Goal: Task Accomplishment & Management: Complete application form

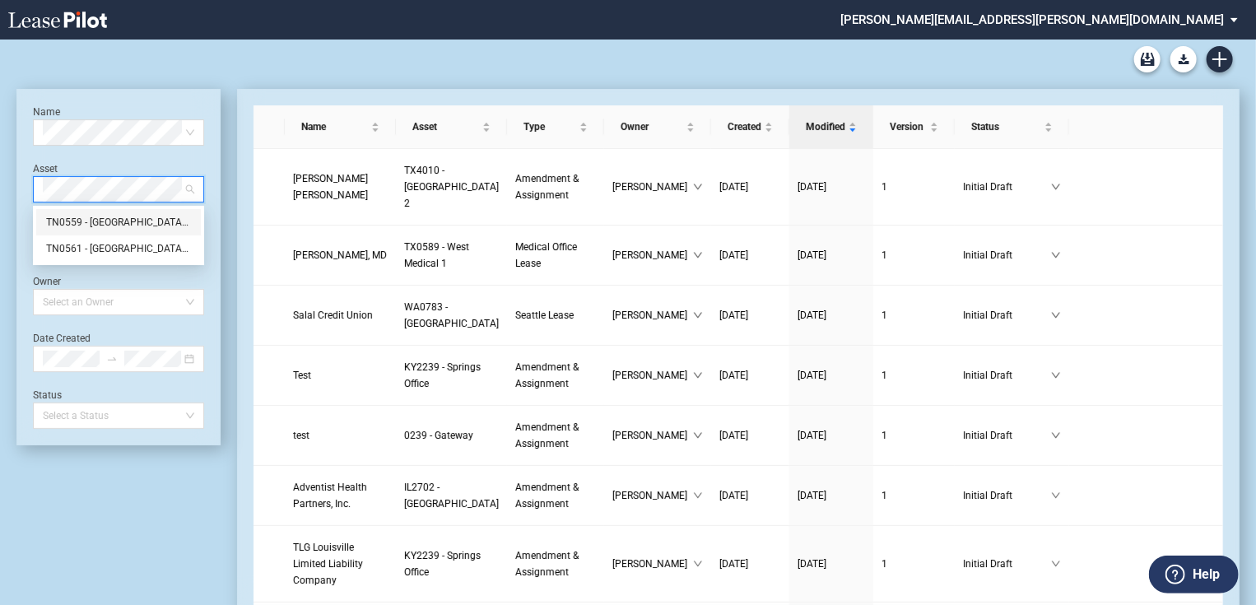
click at [138, 222] on div "TN0559 - Summit Medical Center MOB III" at bounding box center [118, 222] width 145 height 16
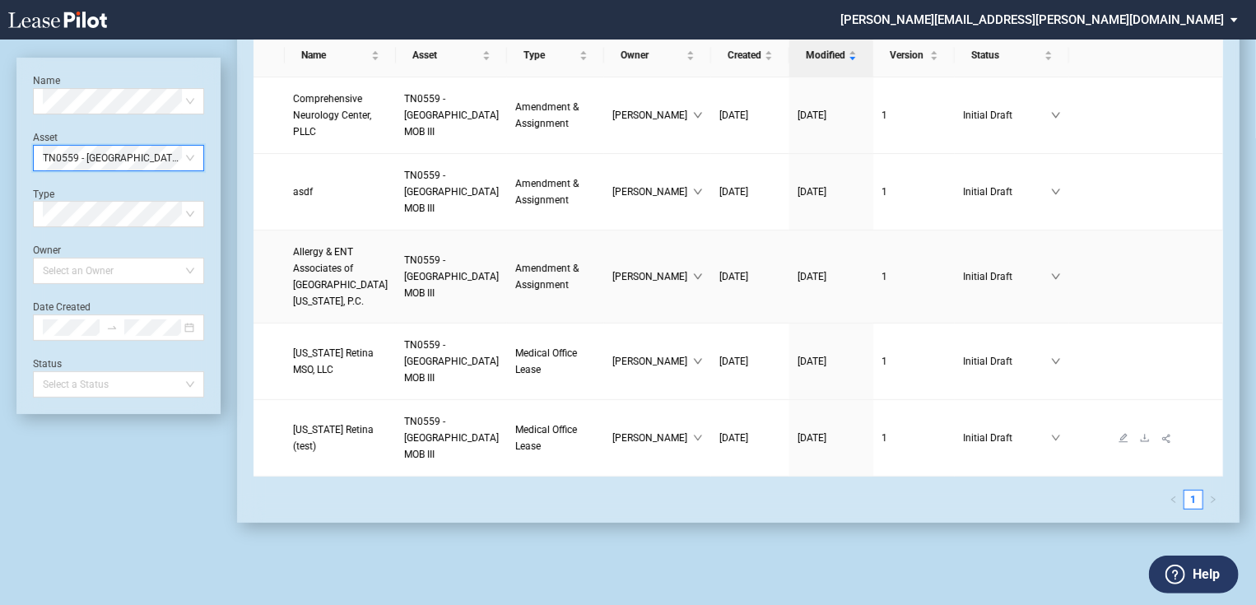
scroll to position [198, 0]
click at [323, 439] on span "Tennessee Retina (test)" at bounding box center [333, 438] width 81 height 28
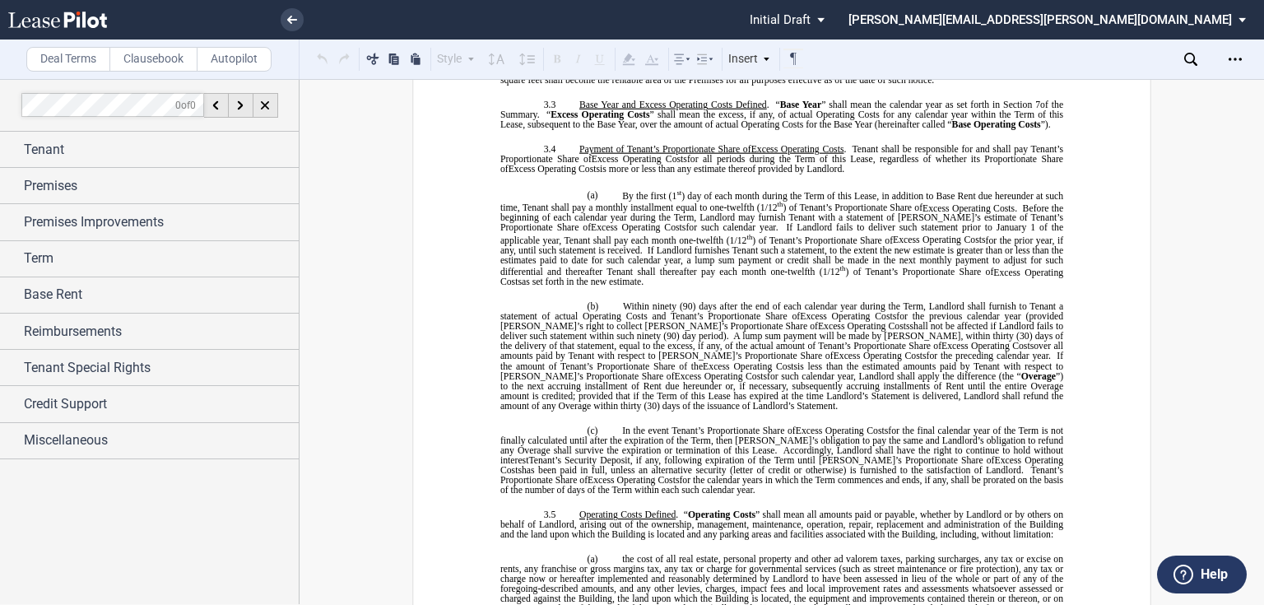
scroll to position [2041, 0]
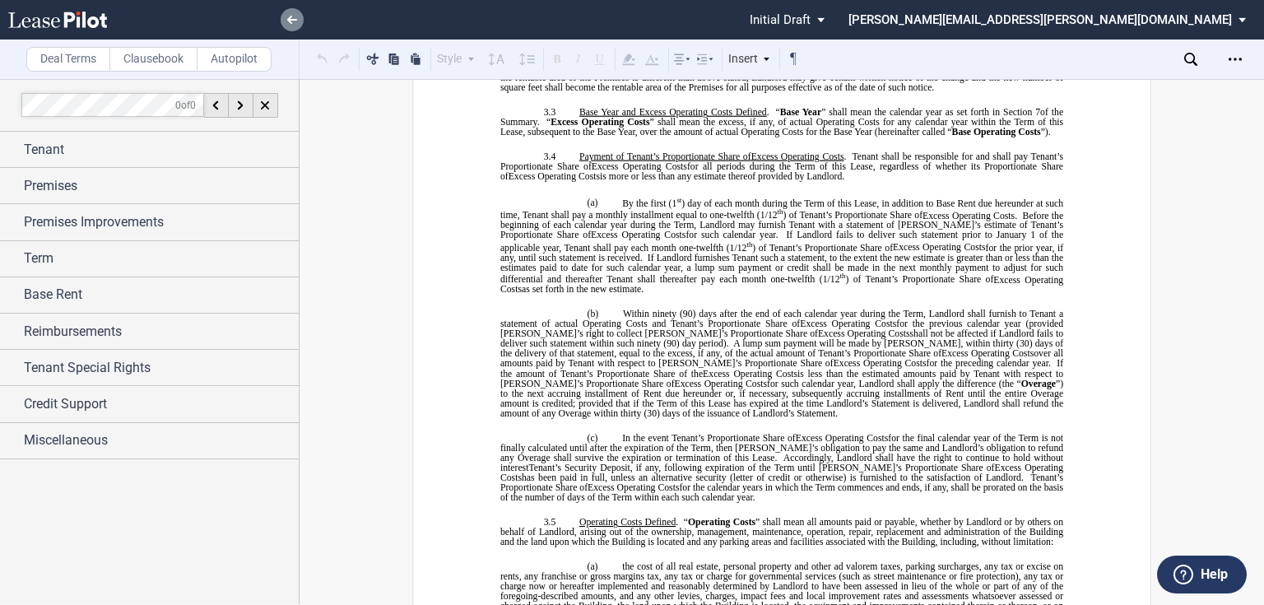
click at [289, 24] on link at bounding box center [292, 19] width 23 height 23
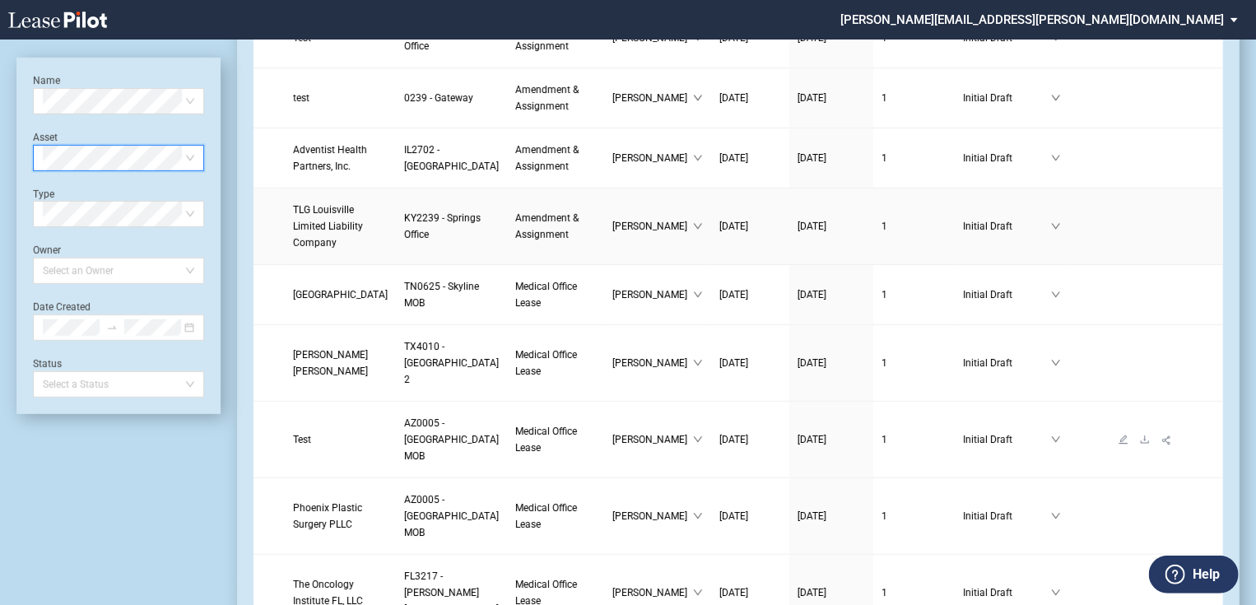
scroll to position [461, 0]
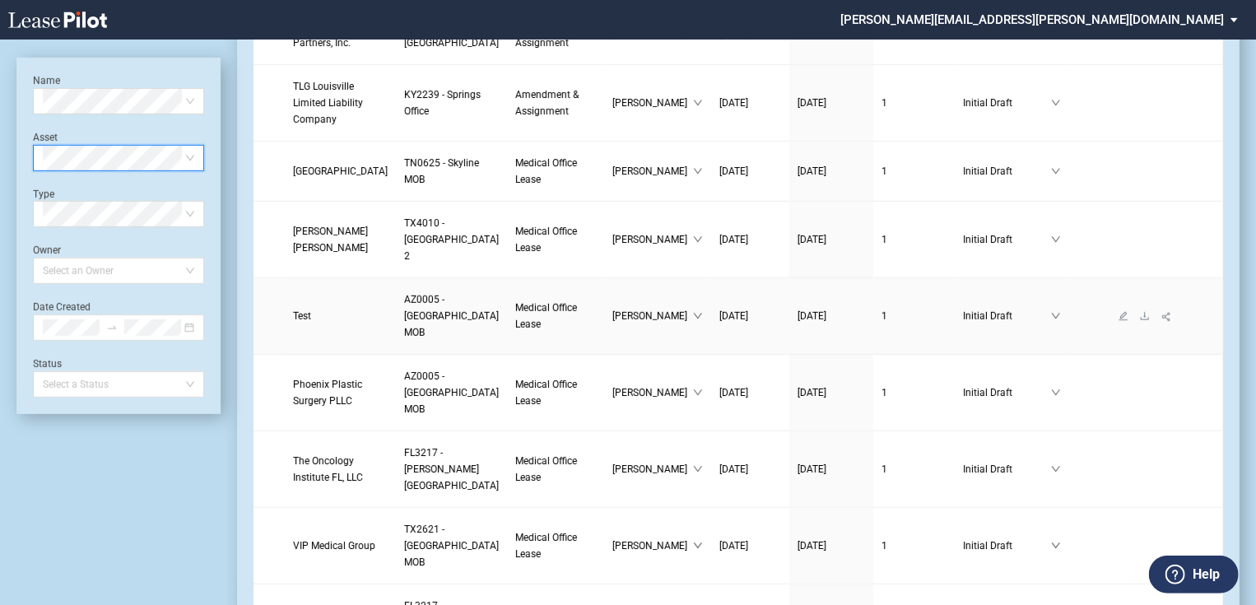
click at [307, 322] on span "Test" at bounding box center [302, 316] width 18 height 12
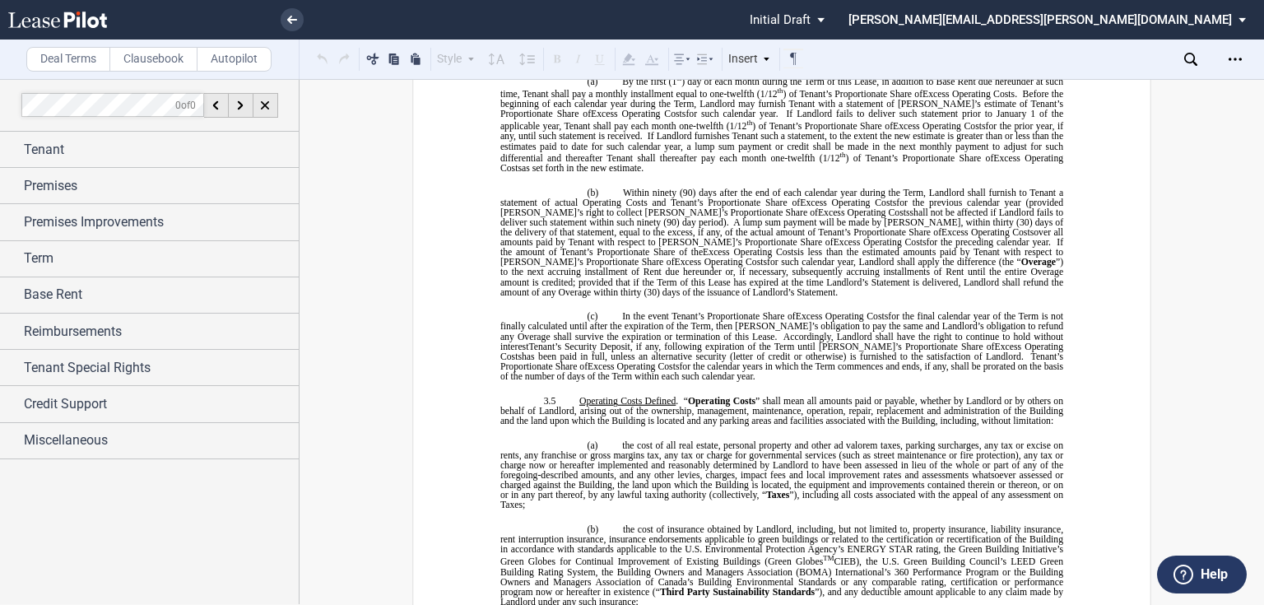
scroll to position [2107, 0]
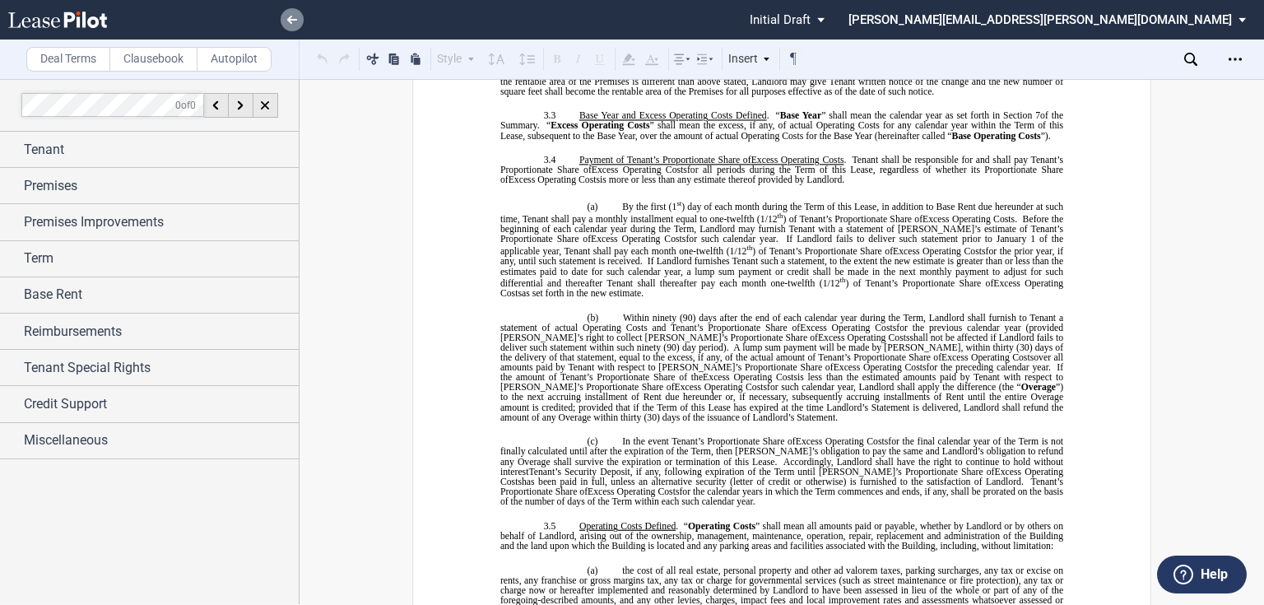
click at [296, 23] on icon at bounding box center [292, 20] width 10 height 8
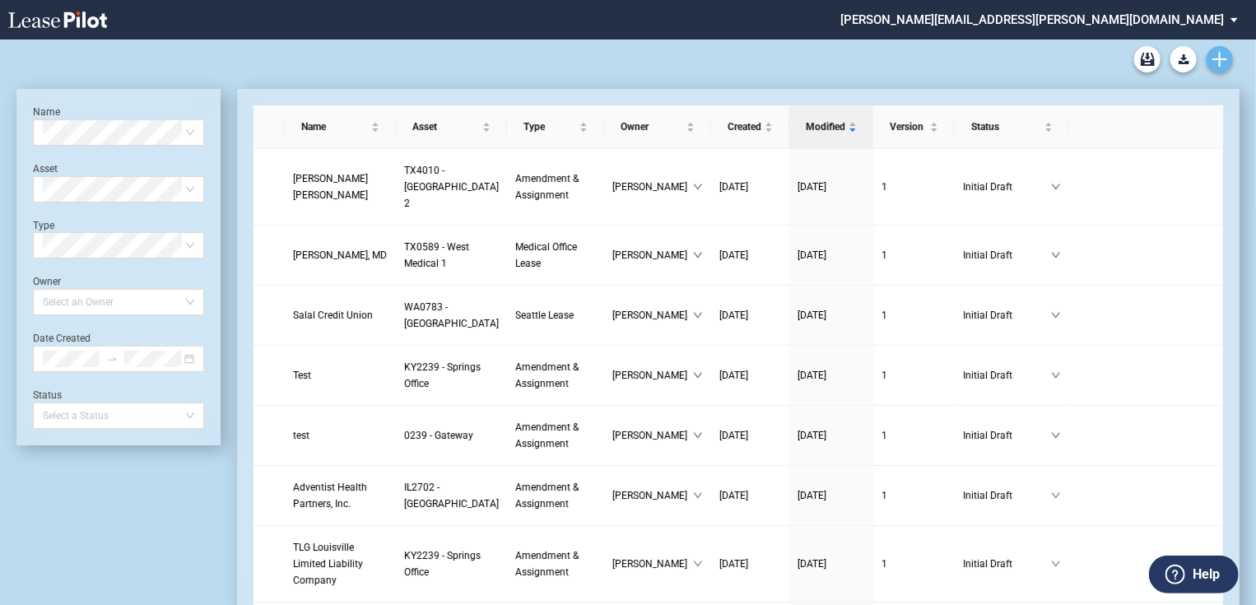
click at [1221, 58] on use "Create new document" at bounding box center [1219, 59] width 15 height 15
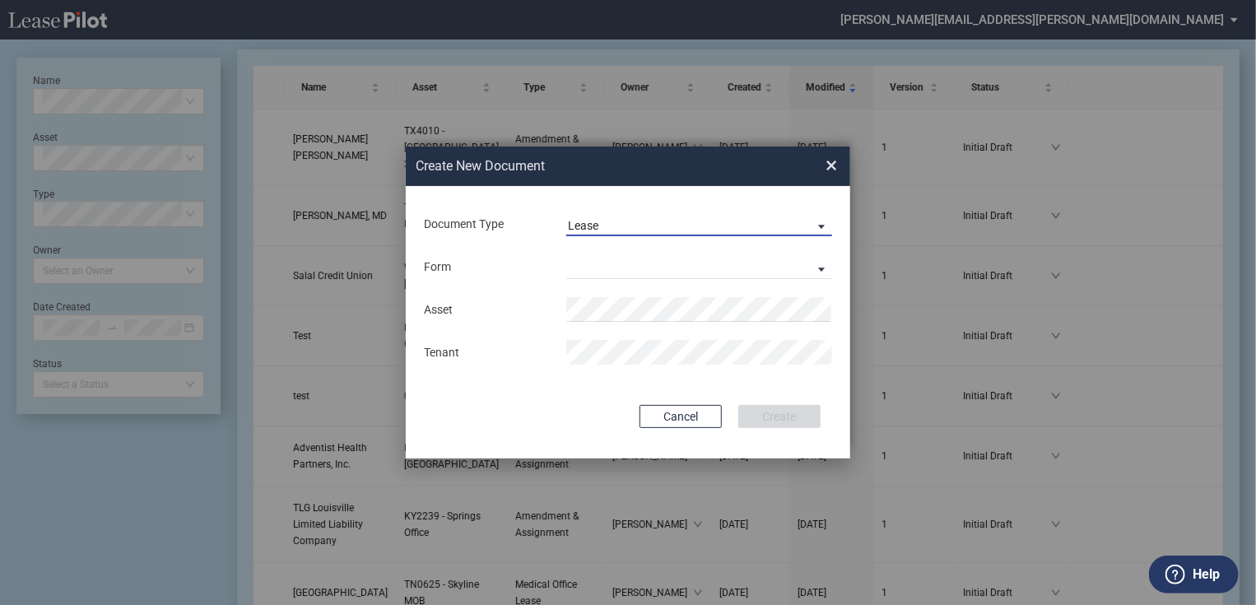
click at [808, 225] on span "Document Type: \aLease\a" at bounding box center [817, 225] width 20 height 16
click at [669, 231] on md-option "Lease" at bounding box center [701, 226] width 292 height 40
click at [782, 266] on md-select "Medical Office Lease Scottsdale Lease Louisville Lease 1370 Medical Place Lease…" at bounding box center [699, 266] width 266 height 25
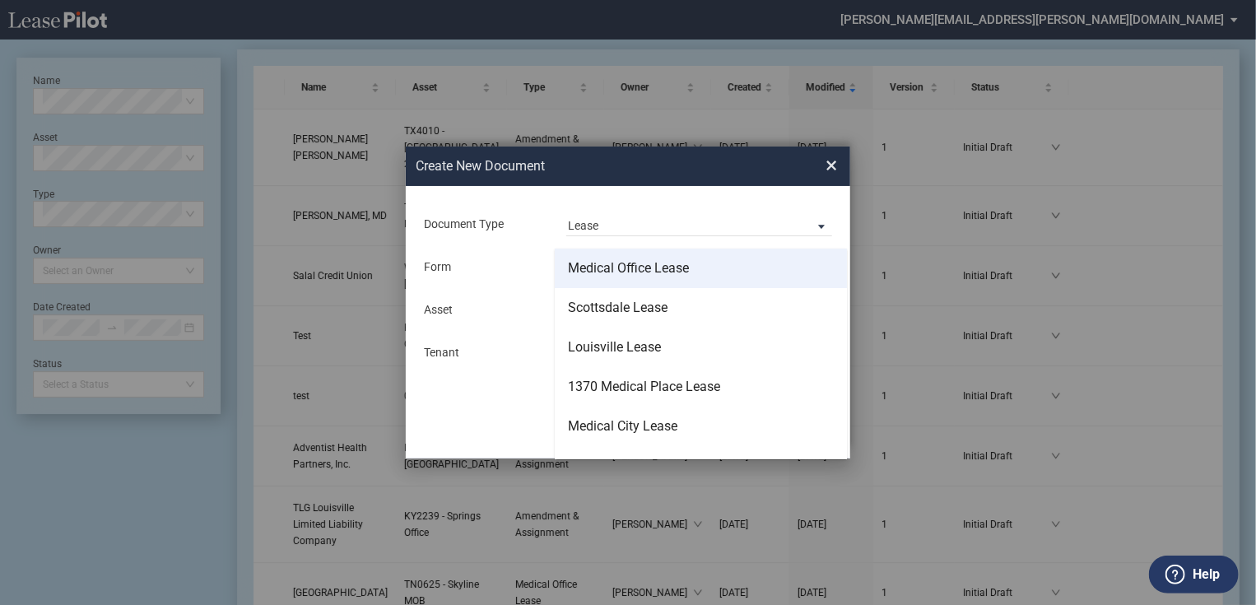
click at [746, 271] on md-option "Medical Office Lease" at bounding box center [701, 269] width 292 height 40
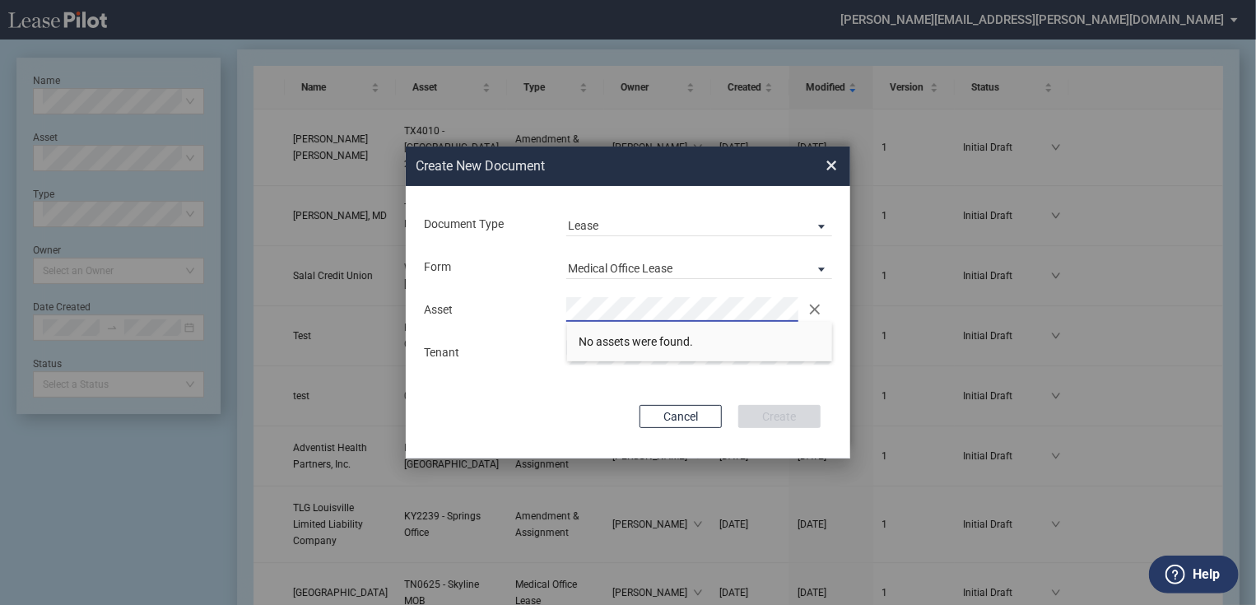
click at [480, 313] on div "Asset Clear There are no matches available." at bounding box center [628, 309] width 428 height 25
click at [662, 330] on li "TN 0559 - Summit Medical Center MOB III" at bounding box center [700, 342] width 266 height 40
click at [797, 418] on button "Create" at bounding box center [779, 416] width 82 height 23
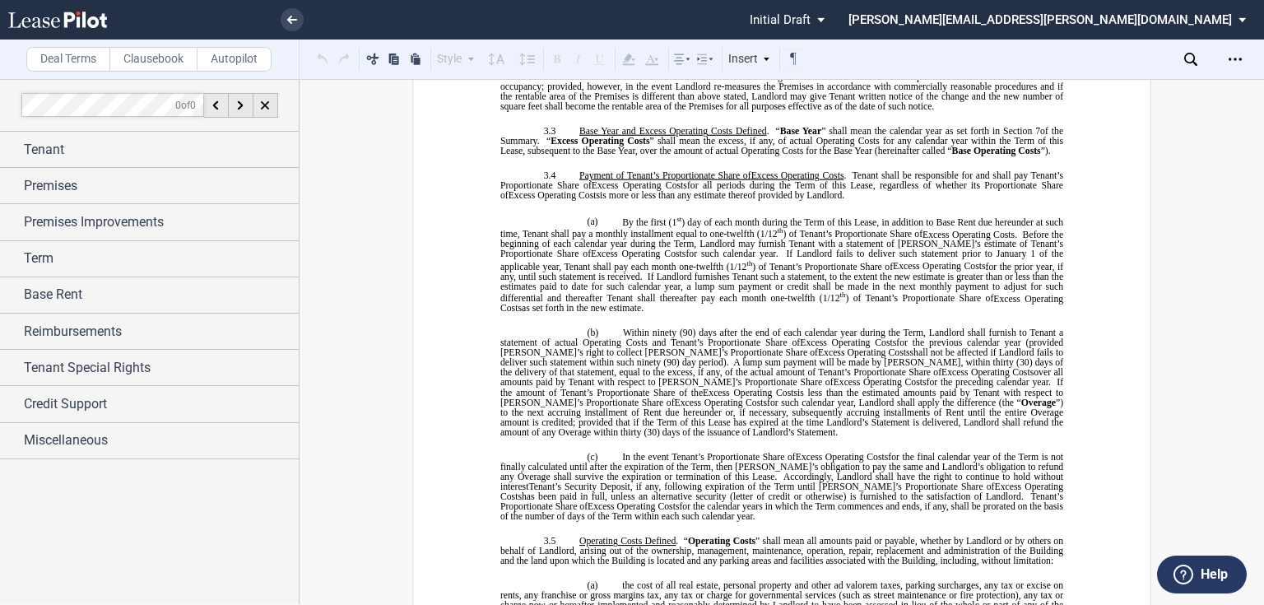
scroll to position [2038, 0]
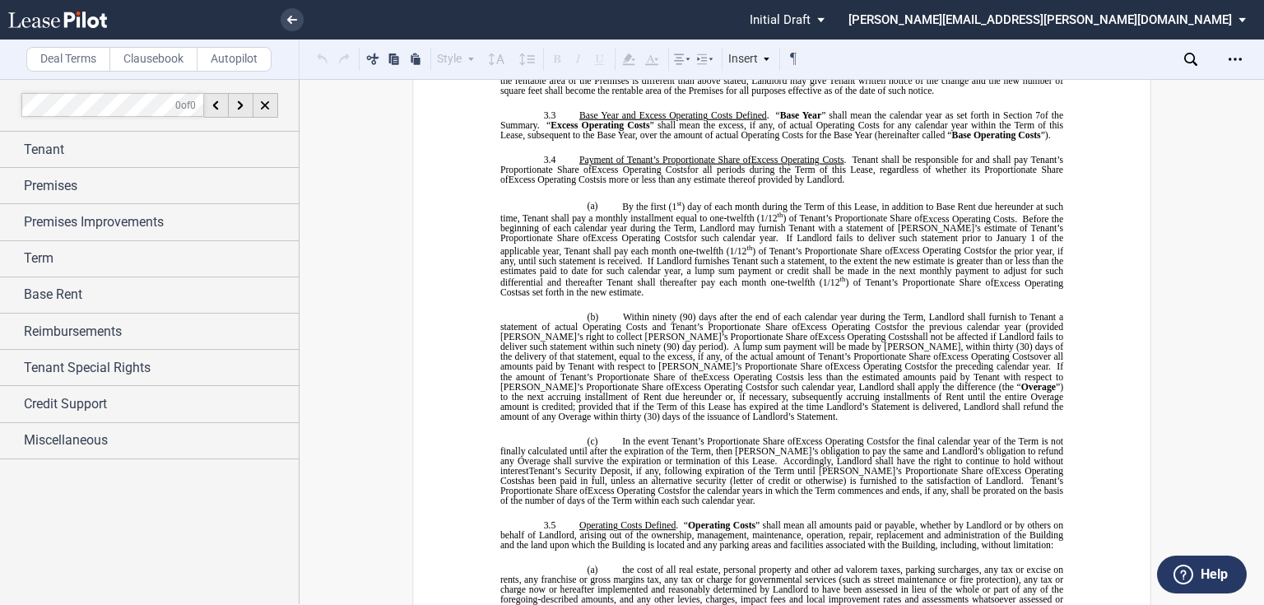
click at [903, 96] on span "1 of this Lease is hereby stipulated to be the rentable area of the Premises fo…" at bounding box center [782, 71] width 565 height 50
click at [146, 57] on label "Clausebook" at bounding box center [153, 59] width 88 height 25
